Goal: Go to known website: Go to known website

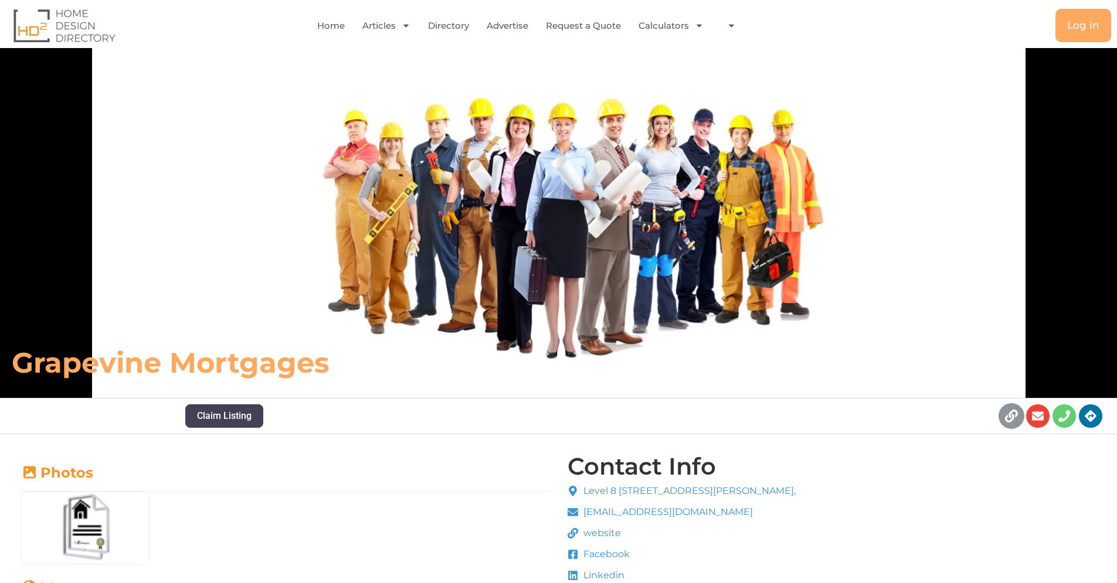
click at [1011, 416] on icon at bounding box center [1011, 416] width 13 height 13
